Goal: Task Accomplishment & Management: Use online tool/utility

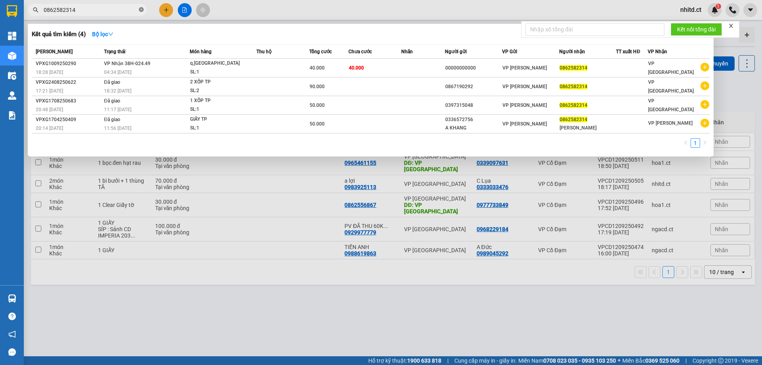
click at [141, 11] on icon "close-circle" at bounding box center [141, 9] width 5 height 5
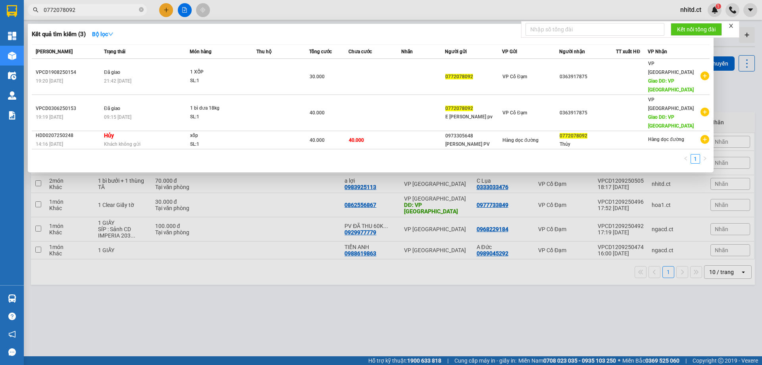
type input "0772078092"
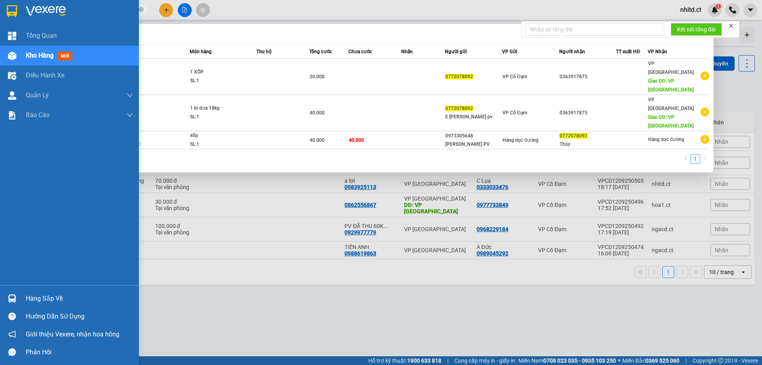
click at [34, 54] on span "Kho hàng" at bounding box center [40, 56] width 28 height 8
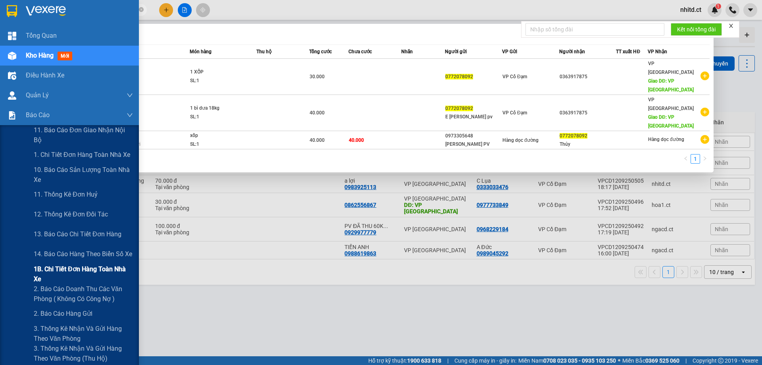
click at [59, 268] on span "1B. Chi tiết đơn hàng toàn nhà xe" at bounding box center [83, 274] width 99 height 20
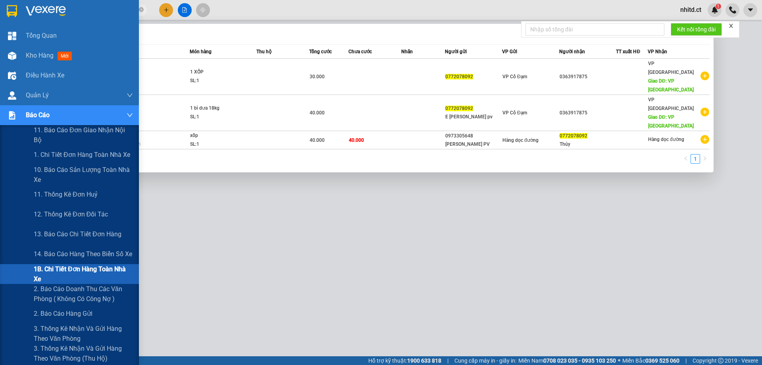
click at [54, 268] on span "1B. Chi tiết đơn hàng toàn nhà xe" at bounding box center [83, 274] width 99 height 20
click at [55, 269] on span "1B. Chi tiết đơn hàng toàn nhà xe" at bounding box center [83, 274] width 99 height 20
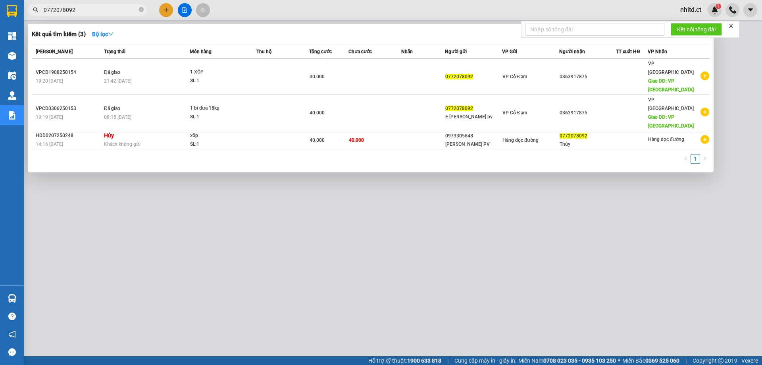
click at [733, 25] on icon "close" at bounding box center [732, 26] width 4 height 4
click at [141, 10] on icon "close-circle" at bounding box center [141, 9] width 5 height 5
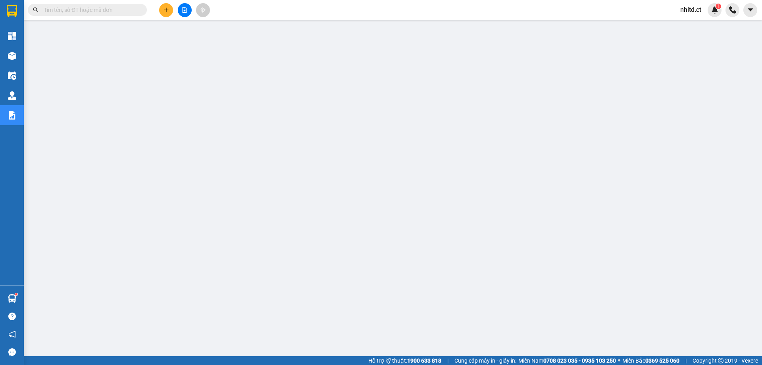
click at [701, 8] on span "nhitd.ct" at bounding box center [691, 10] width 34 height 10
click at [687, 27] on span "Đăng xuất" at bounding box center [702, 24] width 33 height 9
